Goal: Register for event/course

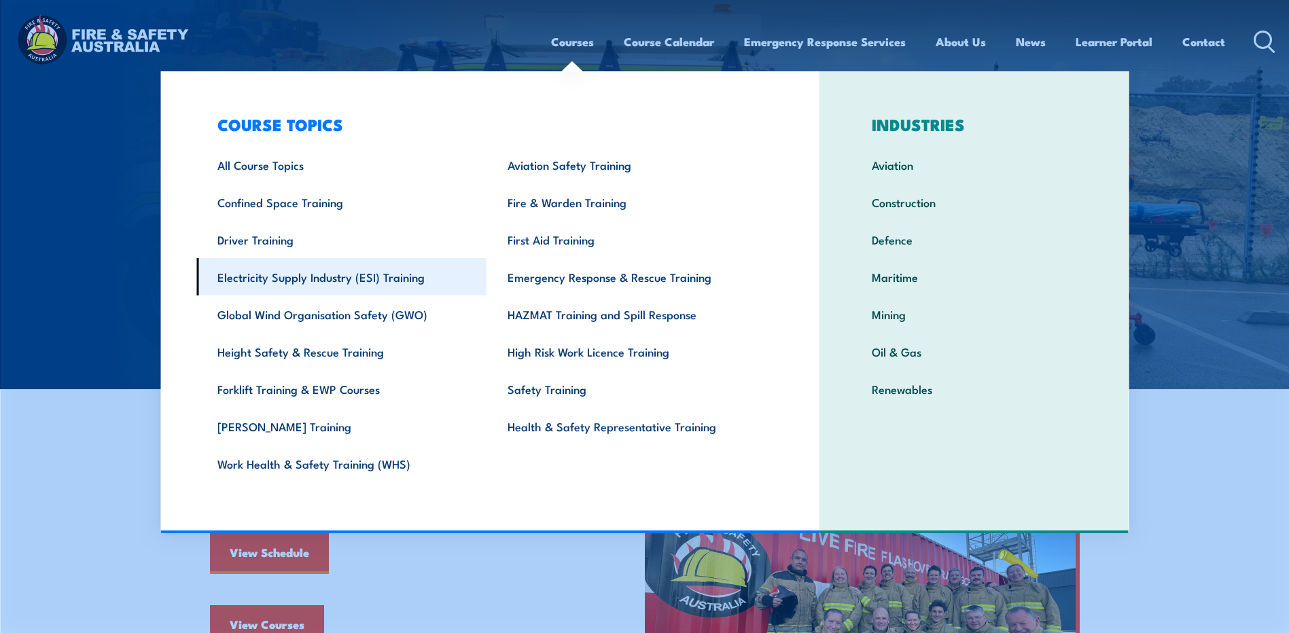
click at [392, 282] on link "Electricity Supply Industry (ESI) Training" at bounding box center [341, 276] width 290 height 37
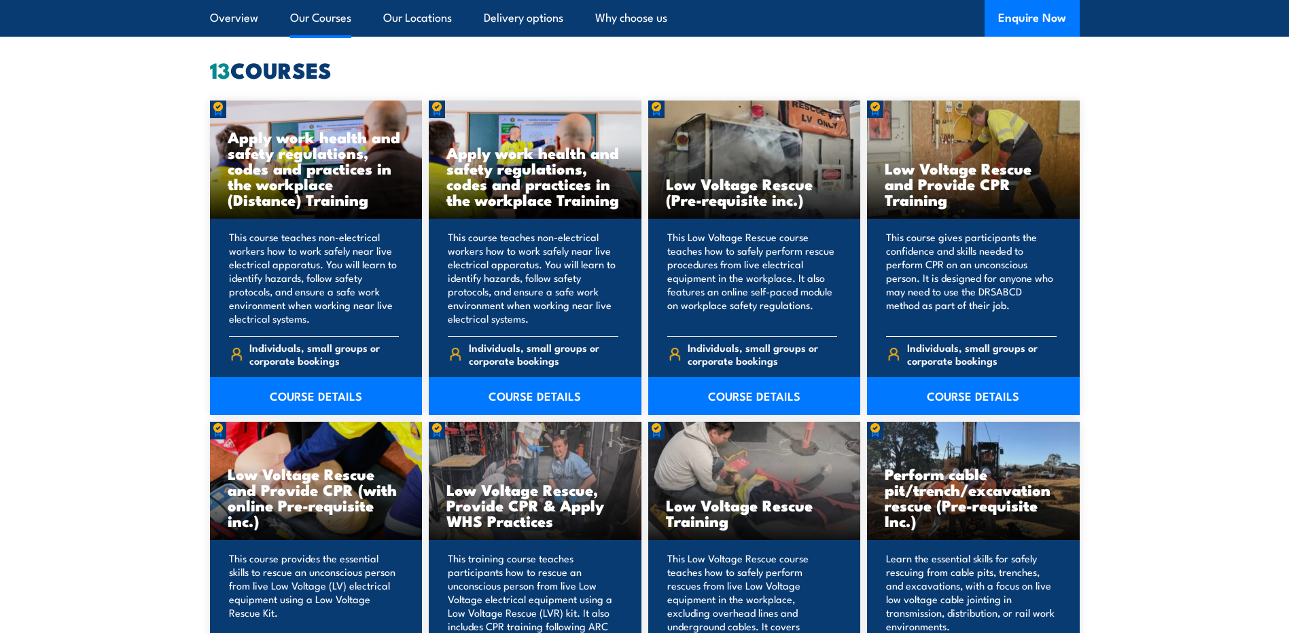
scroll to position [1087, 0]
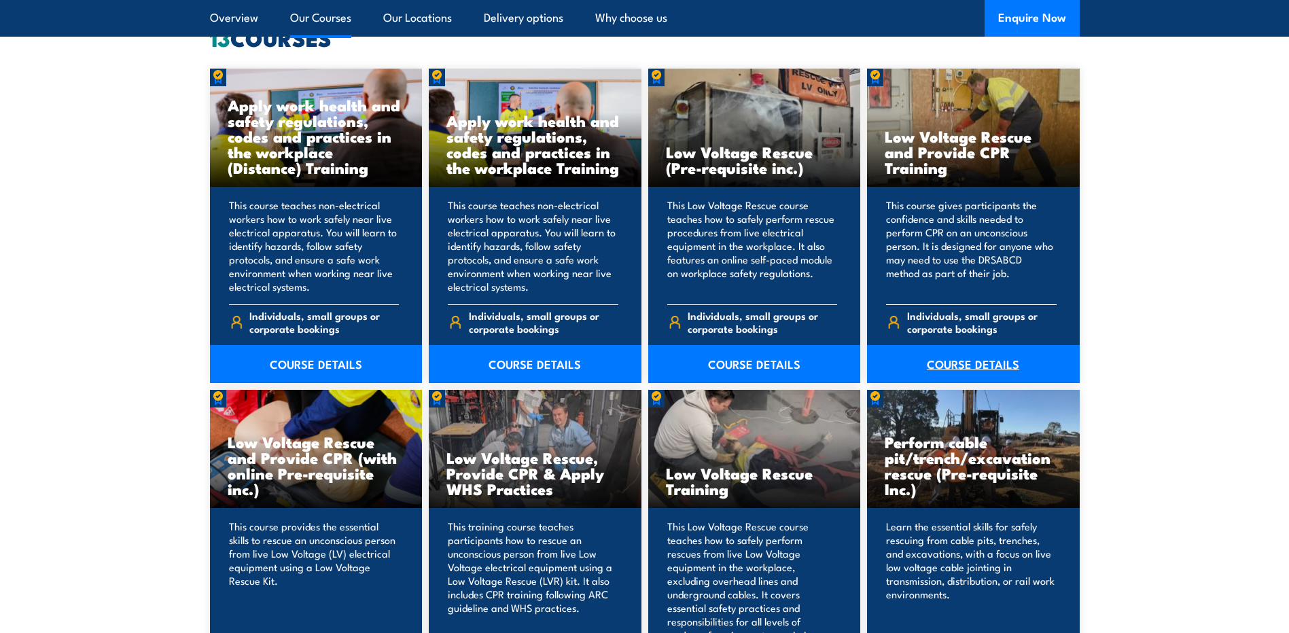
click at [965, 372] on link "COURSE DETAILS" at bounding box center [973, 364] width 213 height 38
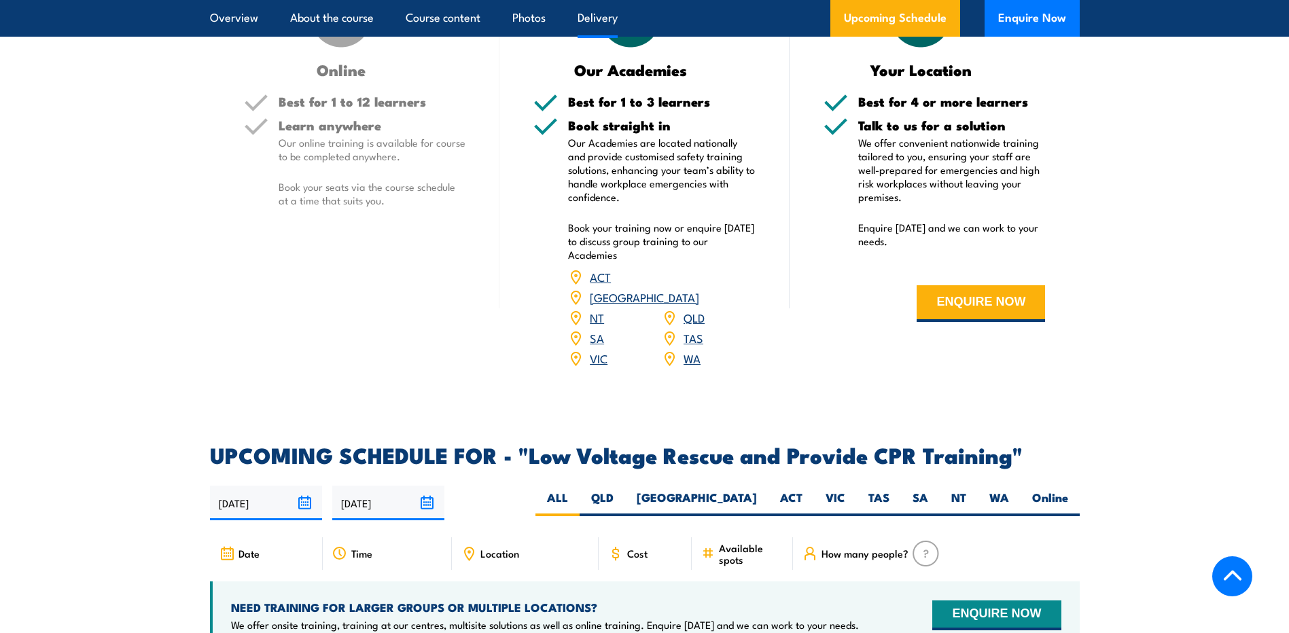
scroll to position [2038, 0]
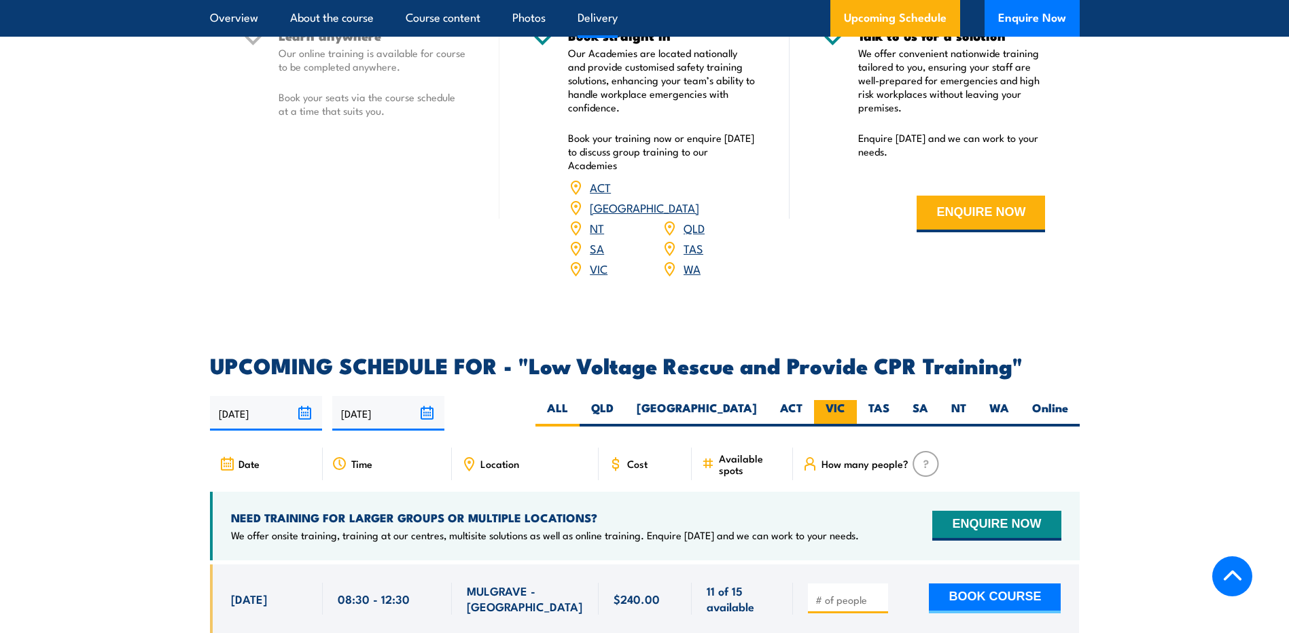
click at [834, 400] on label "VIC" at bounding box center [835, 413] width 43 height 26
click at [845, 400] on input "VIC" at bounding box center [849, 404] width 9 height 9
radio input "true"
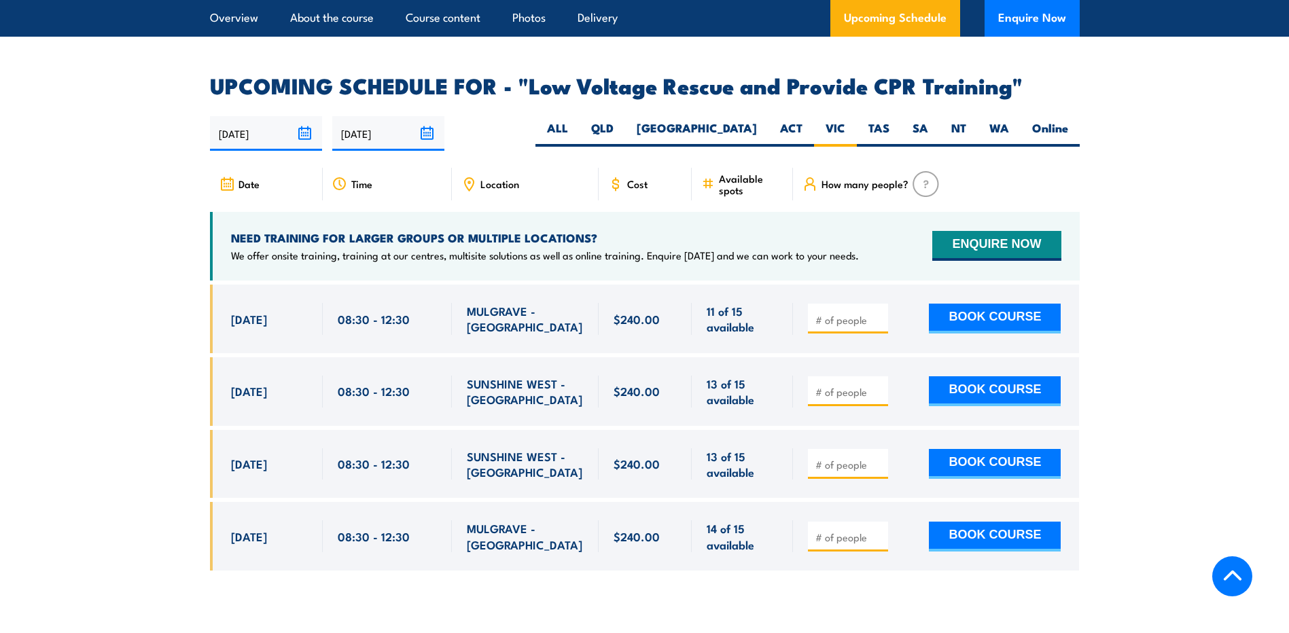
scroll to position [2286, 0]
